Goal: Transaction & Acquisition: Purchase product/service

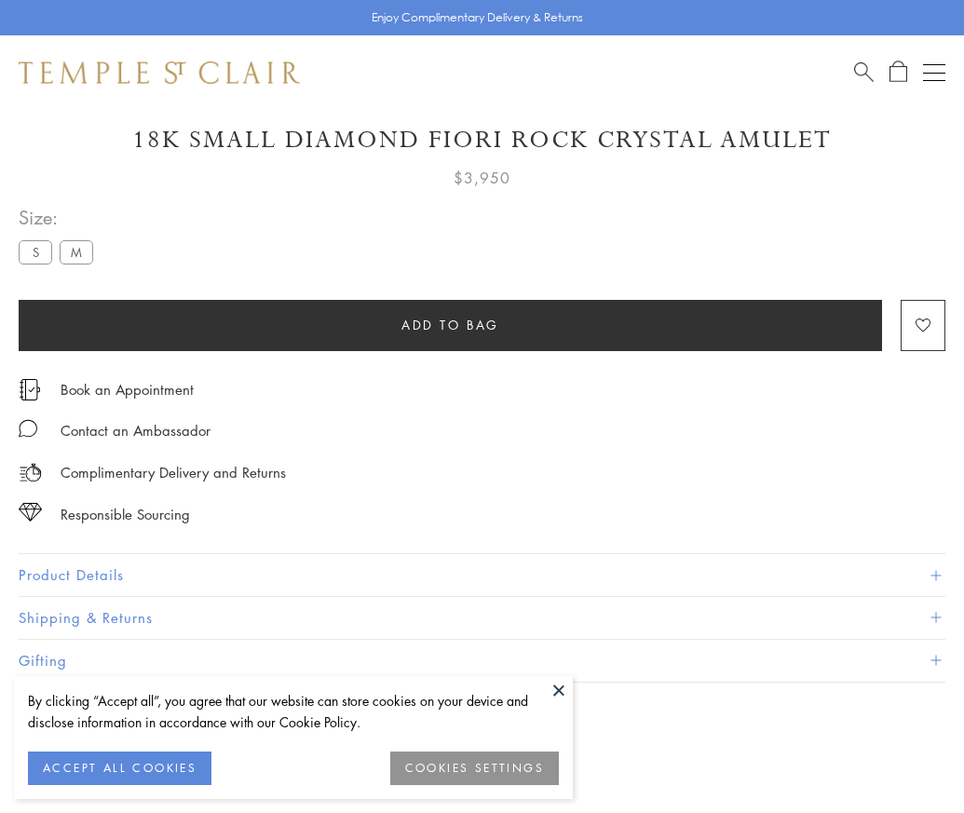
scroll to position [110, 0]
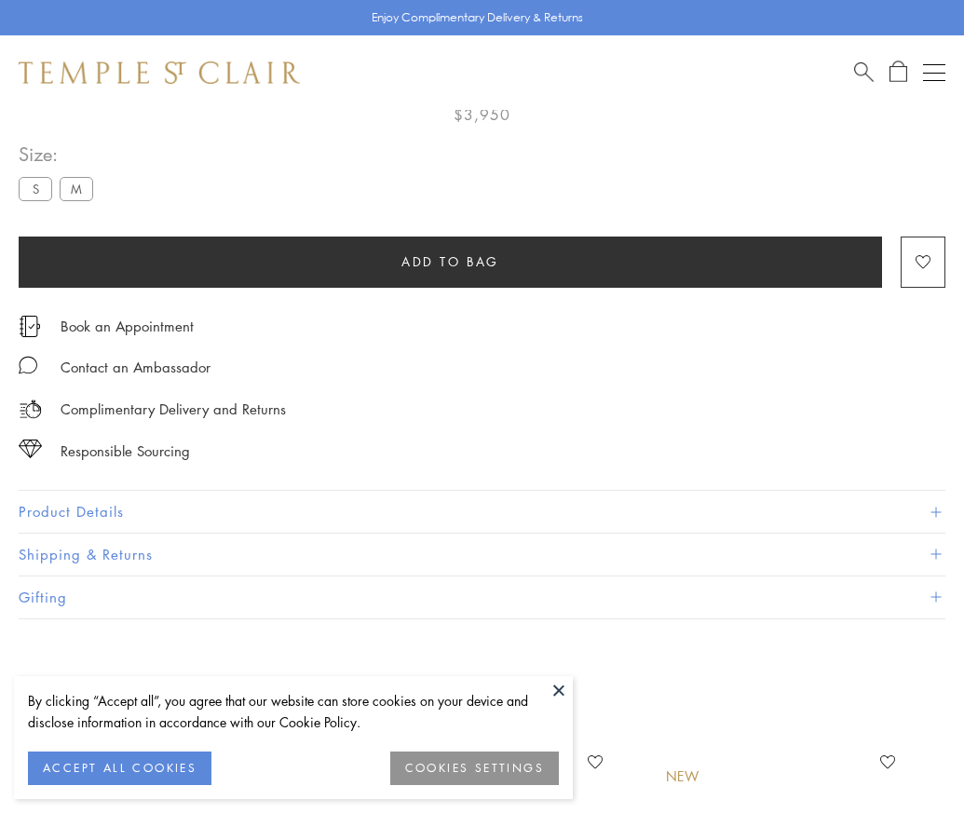
click at [450, 261] on span "Add to bag" at bounding box center [450, 262] width 98 height 20
